Goal: Task Accomplishment & Management: Manage account settings

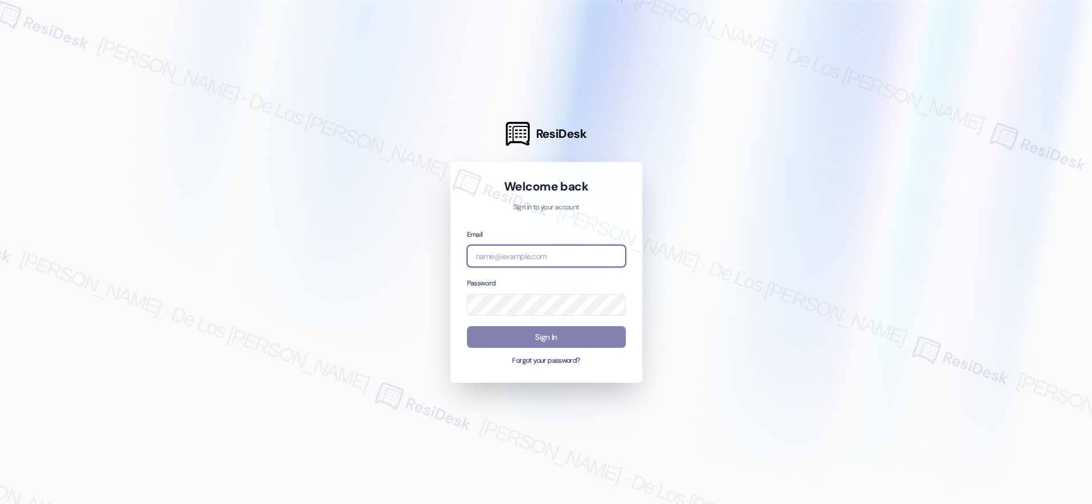
click at [577, 255] on input "email" at bounding box center [546, 256] width 159 height 22
type input "b"
click at [977, 130] on div at bounding box center [546, 252] width 1092 height 504
click at [576, 256] on input "sa" at bounding box center [546, 256] width 159 height 22
drag, startPoint x: 574, startPoint y: 256, endPoint x: 430, endPoint y: 239, distance: 145.0
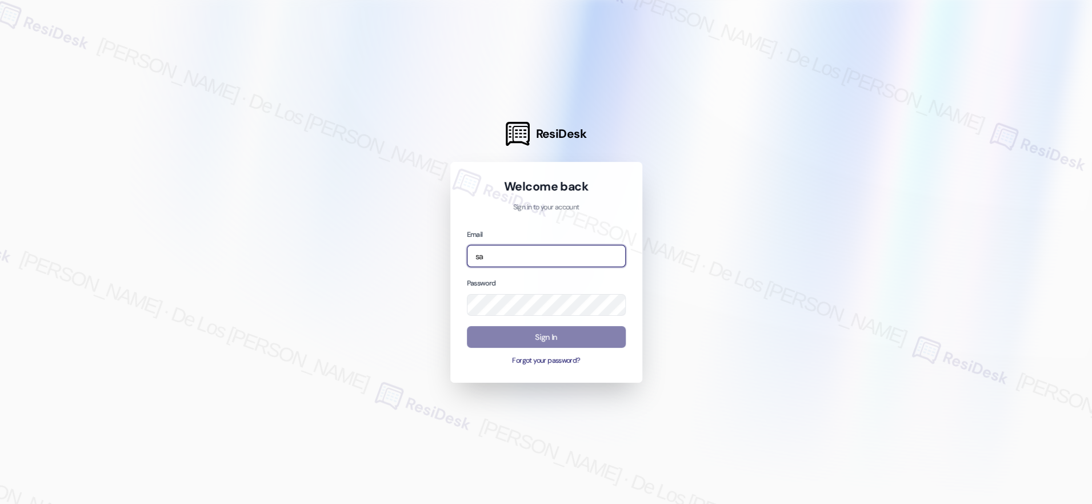
click at [432, 240] on div "ResiDesk Welcome back Sign in to your account Email sa Password Sign In Forgot …" at bounding box center [546, 252] width 1092 height 504
paste input "automated-surveys-[DATE]_properties-resen.six@[DATE]_[DOMAIN_NAME]"
type input "automated-surveys-[DATE]_properties-resen.six@[DATE]_[DOMAIN_NAME]"
